Goal: Information Seeking & Learning: Learn about a topic

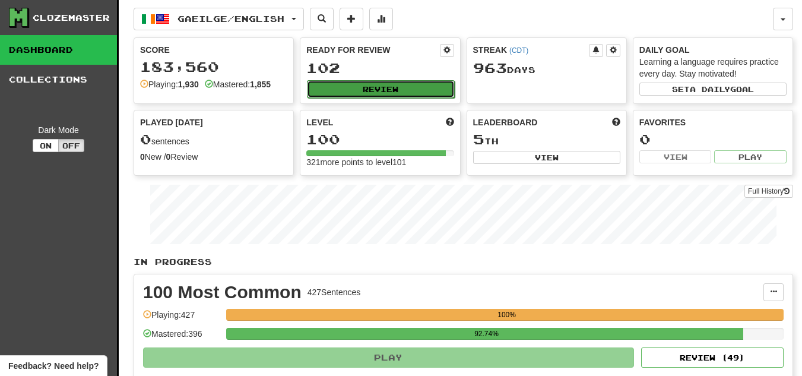
click at [363, 87] on button "Review" at bounding box center [380, 89] width 147 height 18
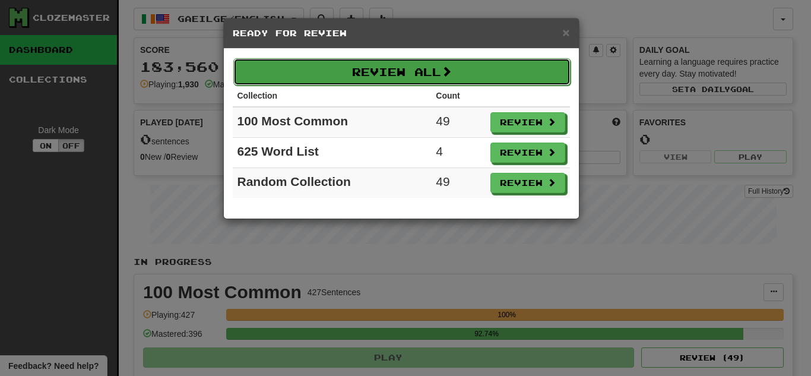
click at [371, 68] on button "Review All" at bounding box center [401, 71] width 337 height 27
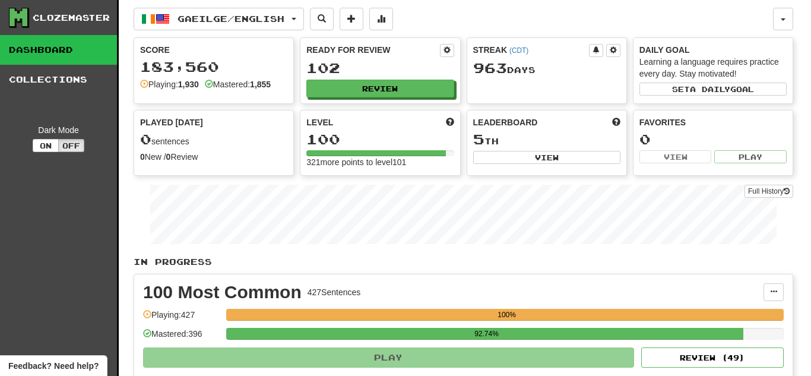
select select "**"
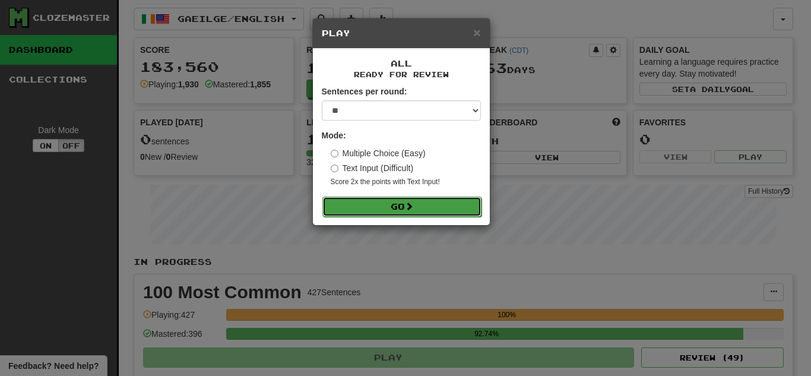
click at [372, 204] on button "Go" at bounding box center [401, 207] width 159 height 20
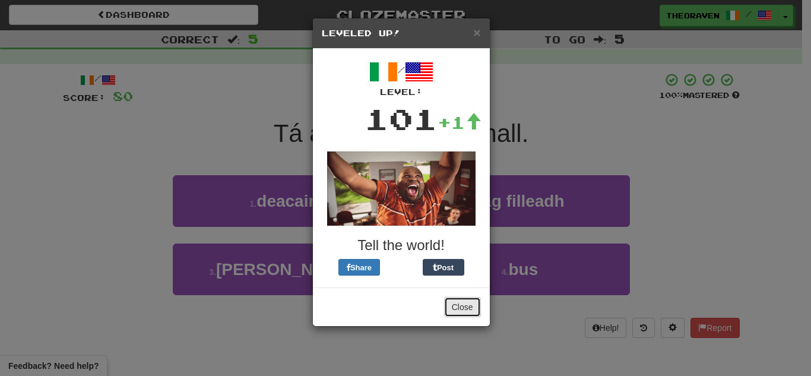
click at [466, 310] on button "Close" at bounding box center [462, 307] width 37 height 20
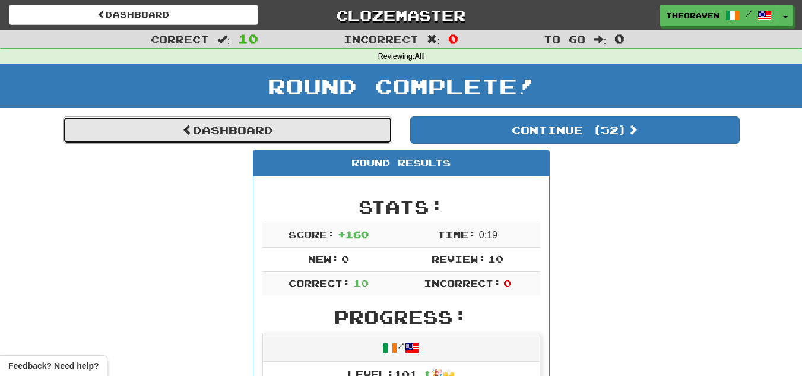
click at [347, 124] on link "Dashboard" at bounding box center [228, 129] width 330 height 27
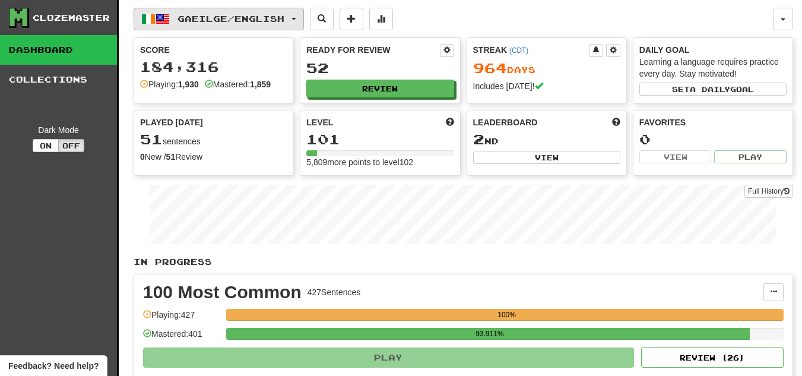
click at [296, 17] on button "Gaeilge / English" at bounding box center [219, 19] width 170 height 23
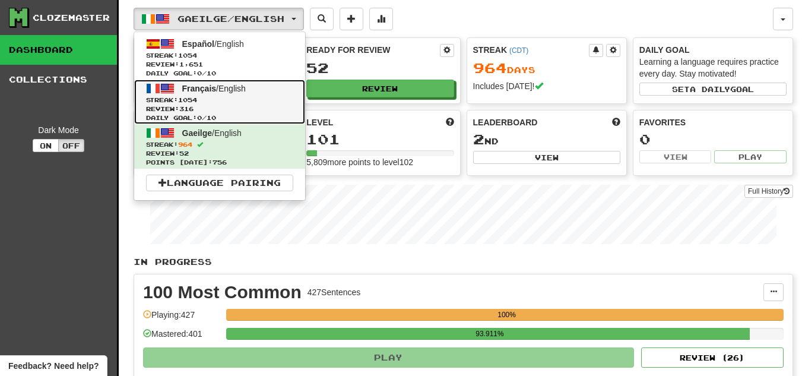
click at [267, 97] on span "Streak: 1054" at bounding box center [219, 100] width 147 height 9
